Goal: Find specific page/section: Find specific page/section

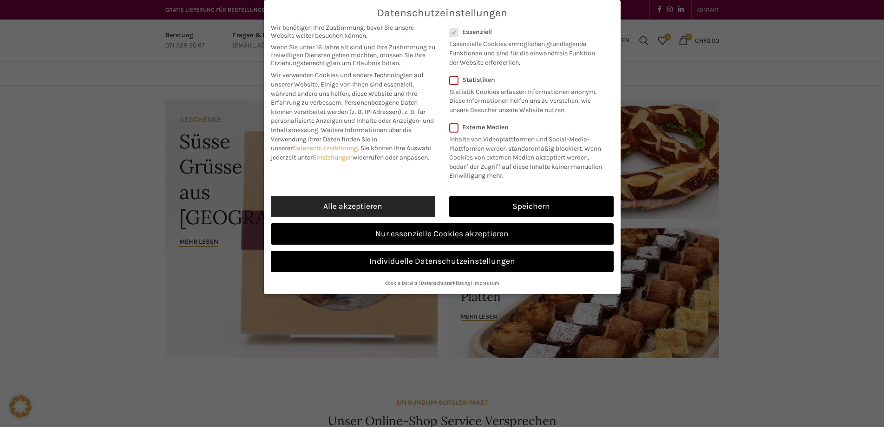
click at [318, 200] on link "Alle akzeptieren" at bounding box center [353, 206] width 164 height 21
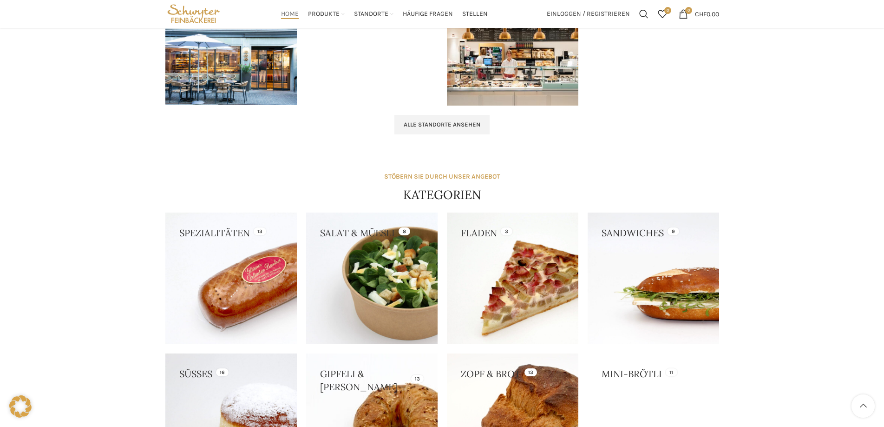
scroll to position [511, 0]
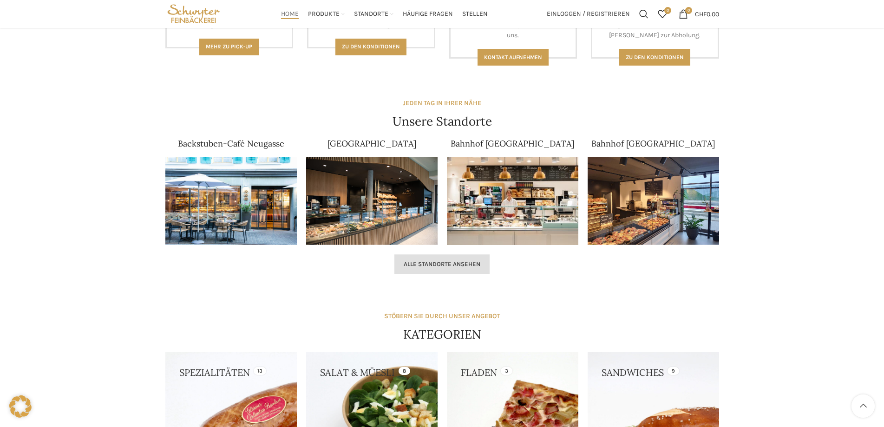
drag, startPoint x: 464, startPoint y: 265, endPoint x: 276, endPoint y: 270, distance: 188.2
click at [463, 266] on span "Alle Standorte ansehen" at bounding box center [442, 263] width 77 height 7
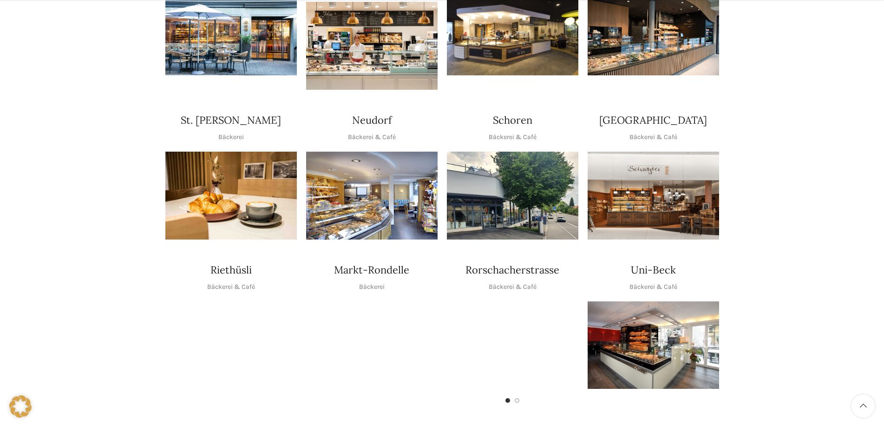
scroll to position [325, 0]
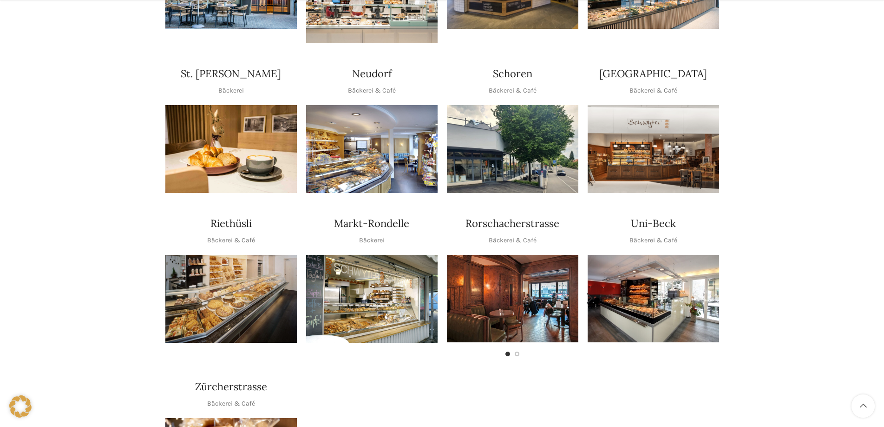
click at [534, 292] on img "1 / 2" at bounding box center [512, 298] width 131 height 87
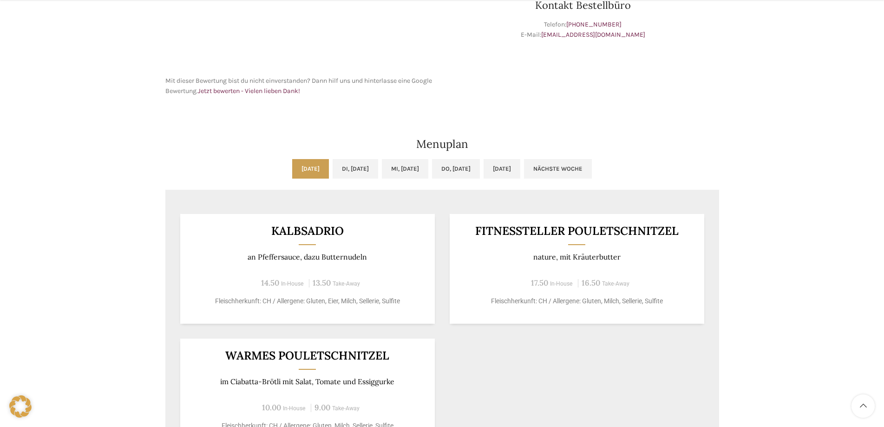
scroll to position [418, 0]
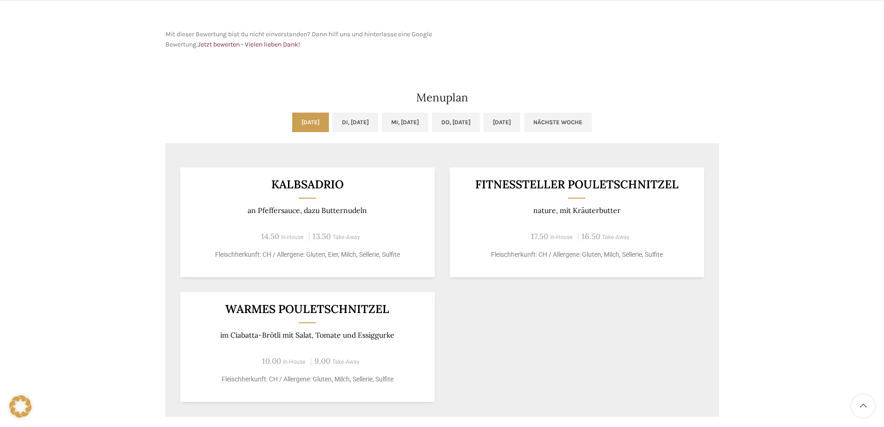
click at [355, 110] on div "[DATE] Di, [DATE] Mi, [DATE] Do, [DATE] [DATE] Nächste Woche Vorige Woche [DATE…" at bounding box center [442, 264] width 563 height 313
click at [353, 124] on link "Di, [DATE]" at bounding box center [356, 122] width 46 height 20
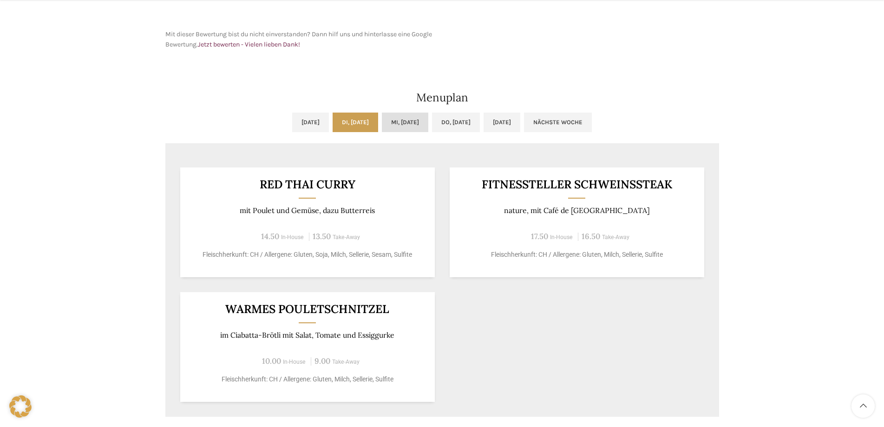
click at [401, 122] on link "Mi, [DATE]" at bounding box center [405, 122] width 46 height 20
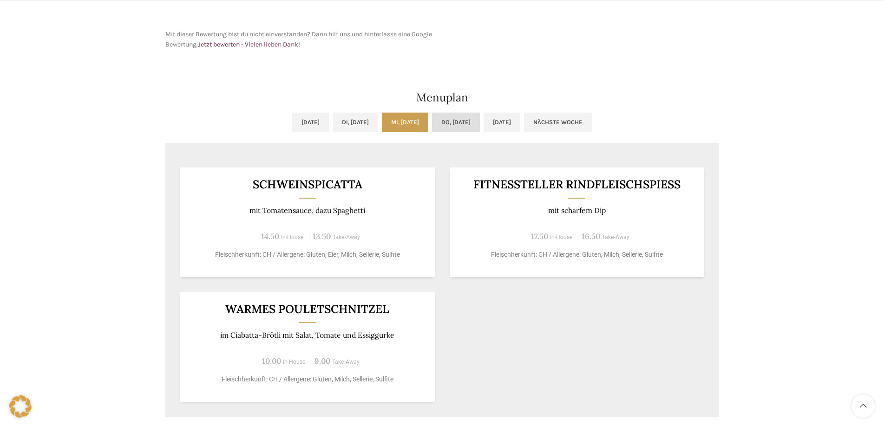
click at [459, 122] on link "Do, [DATE]" at bounding box center [456, 122] width 48 height 20
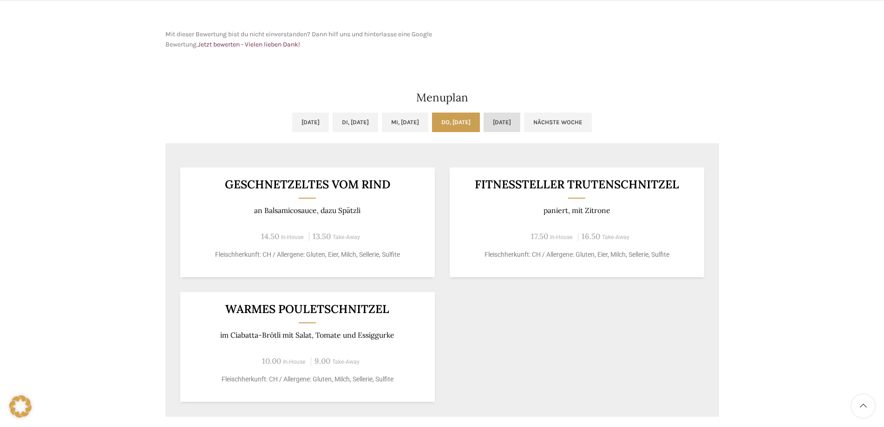
click at [520, 123] on link "[DATE]" at bounding box center [502, 122] width 37 height 20
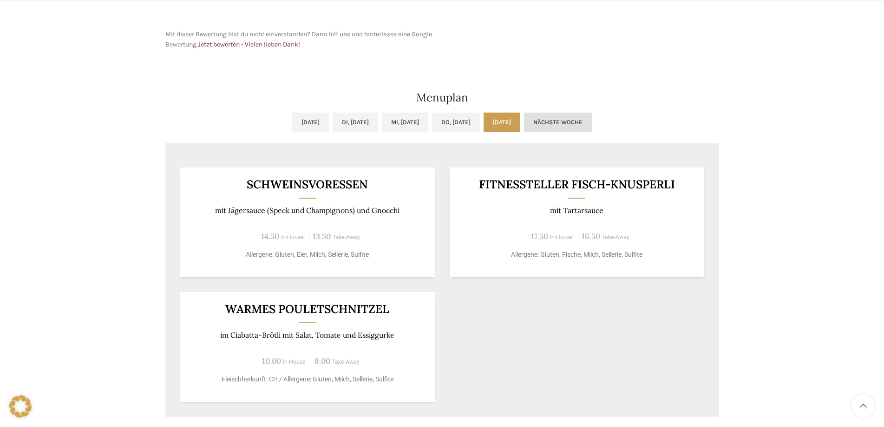
click at [576, 124] on link "Nächste Woche" at bounding box center [558, 122] width 68 height 20
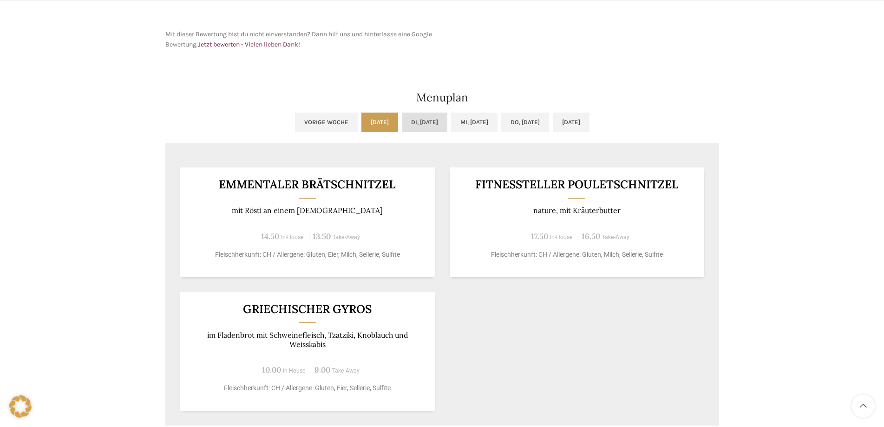
click at [402, 121] on link "Di, [DATE]" at bounding box center [425, 122] width 46 height 20
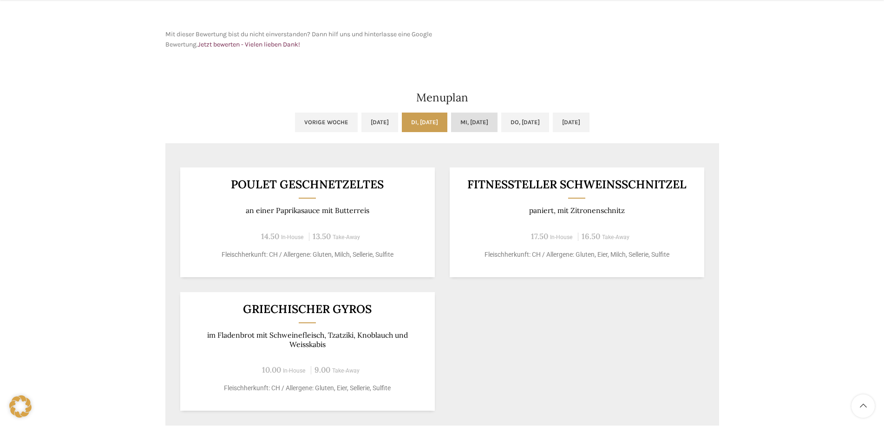
click at [458, 121] on link "Mi, [DATE]" at bounding box center [474, 122] width 46 height 20
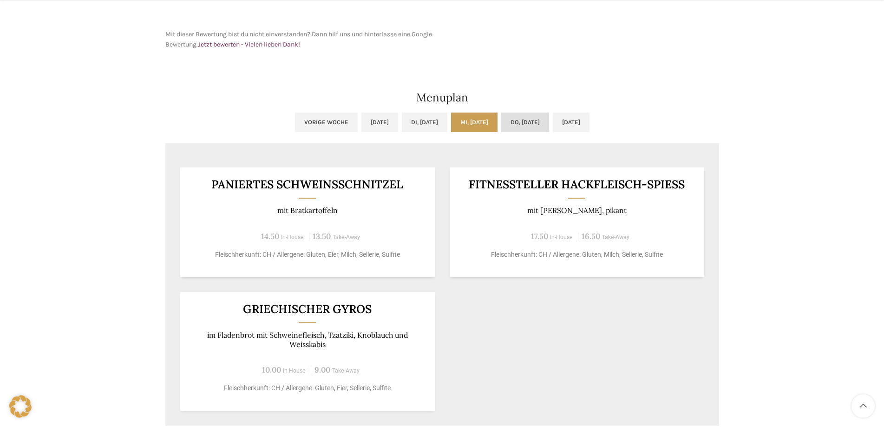
click at [532, 122] on link "Do, [DATE]" at bounding box center [525, 122] width 48 height 20
